Goal: Task Accomplishment & Management: Manage account settings

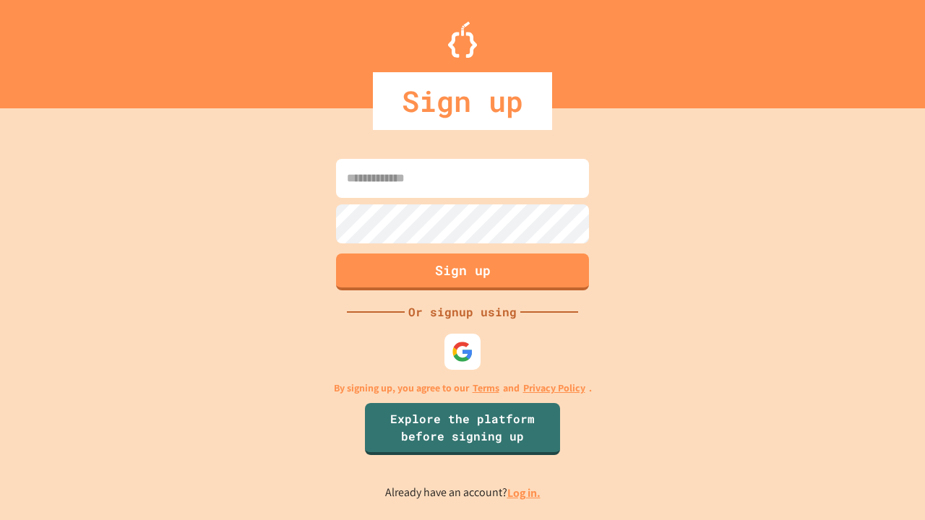
click at [525, 493] on link "Log in." at bounding box center [523, 493] width 33 height 15
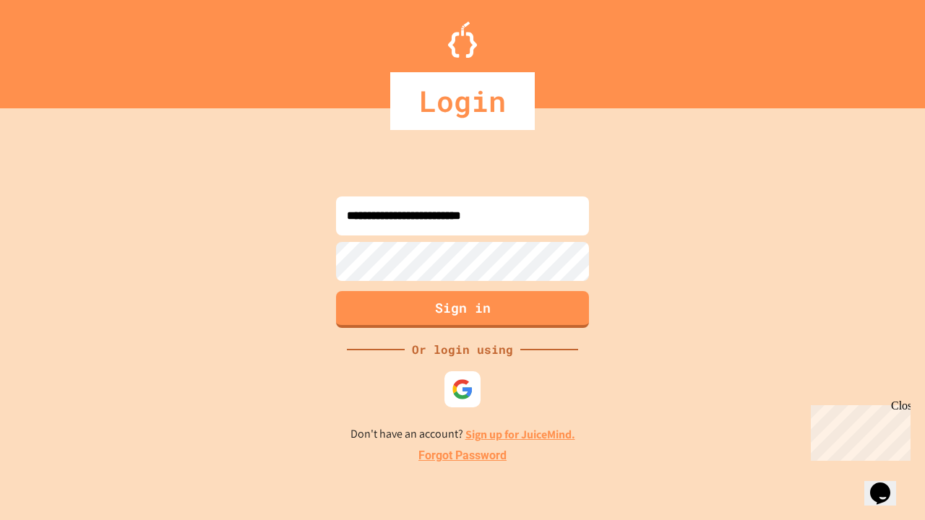
type input "**********"
